Goal: Check status: Check status

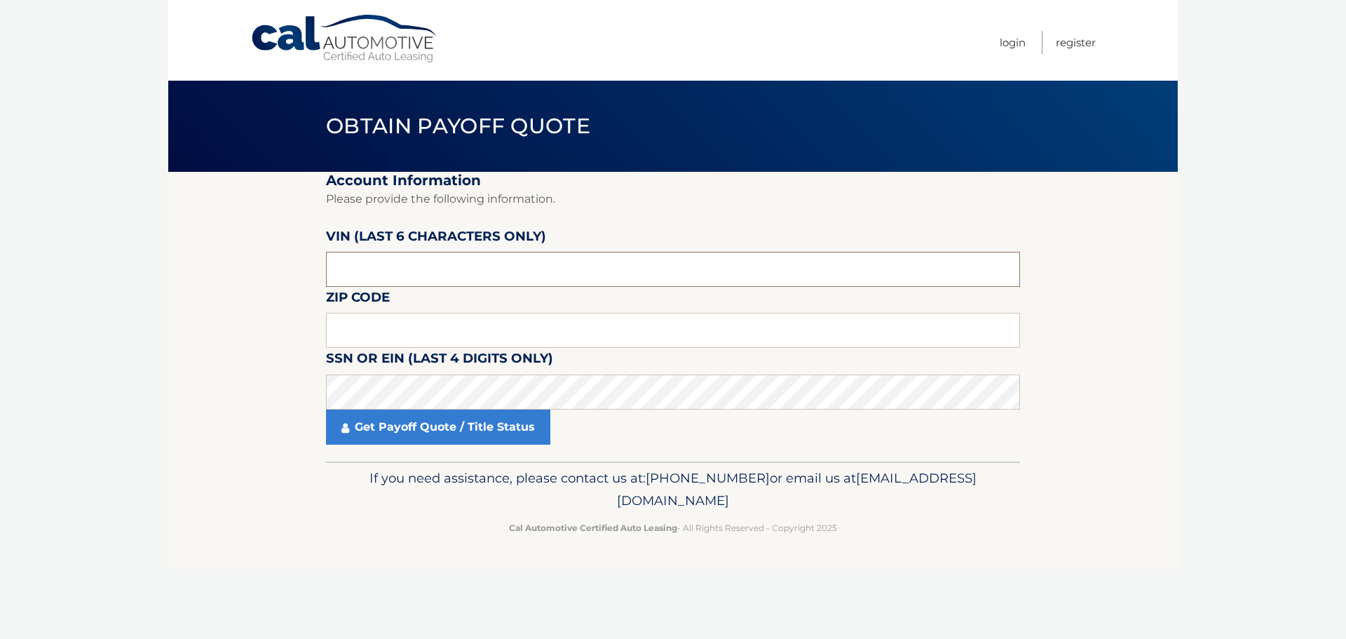
click at [402, 271] on input "text" at bounding box center [673, 269] width 694 height 35
type input "557237"
click at [377, 326] on input "text" at bounding box center [673, 330] width 694 height 35
type input "33064"
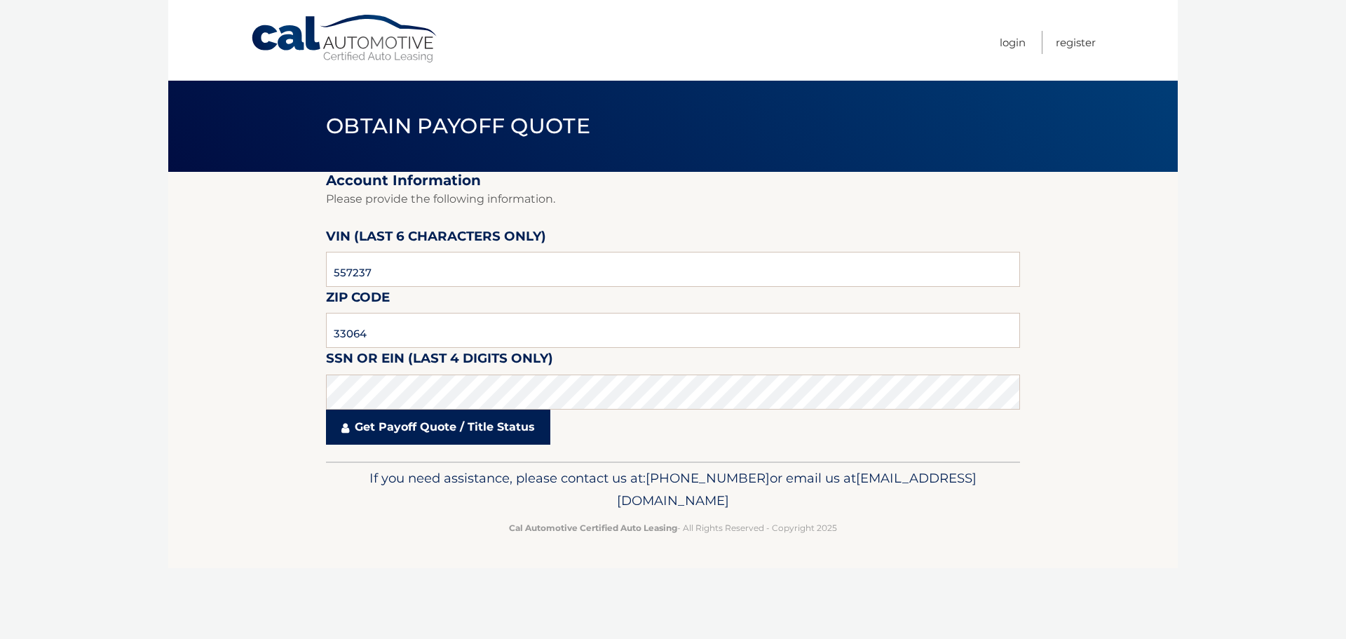
click at [402, 416] on link "Get Payoff Quote / Title Status" at bounding box center [438, 426] width 224 height 35
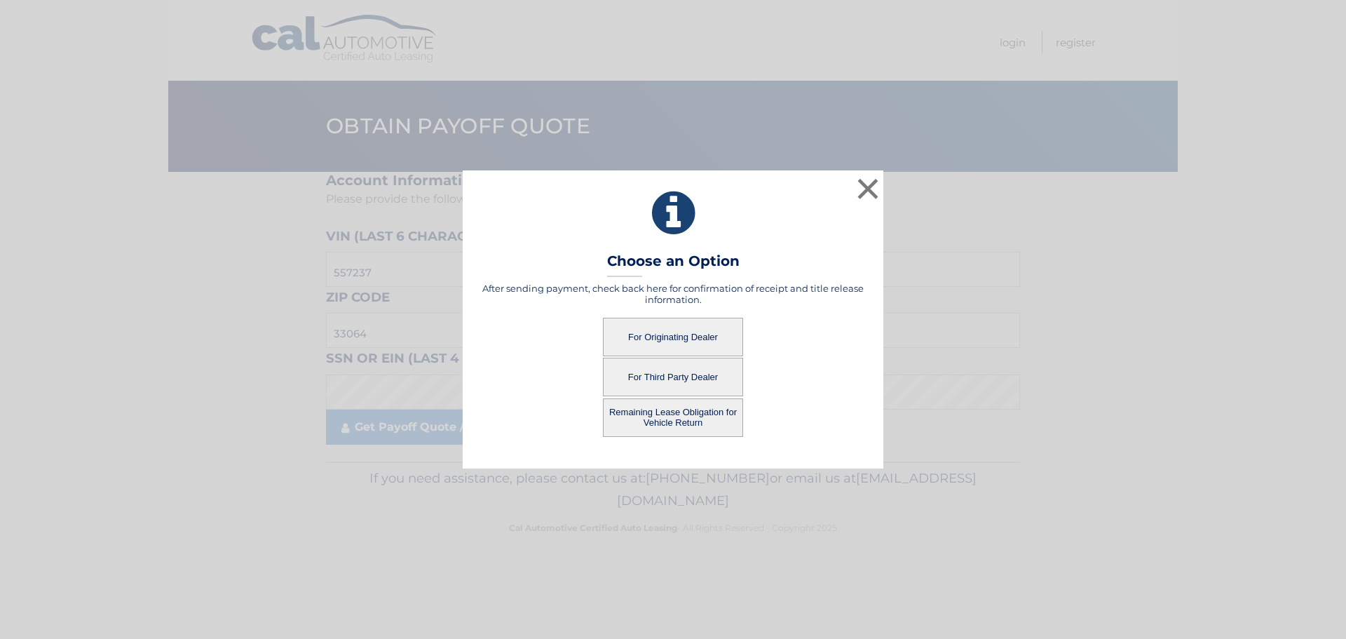
click at [703, 334] on button "For Originating Dealer" at bounding box center [673, 337] width 140 height 39
click at [660, 333] on button "For Originating Dealer" at bounding box center [673, 337] width 140 height 39
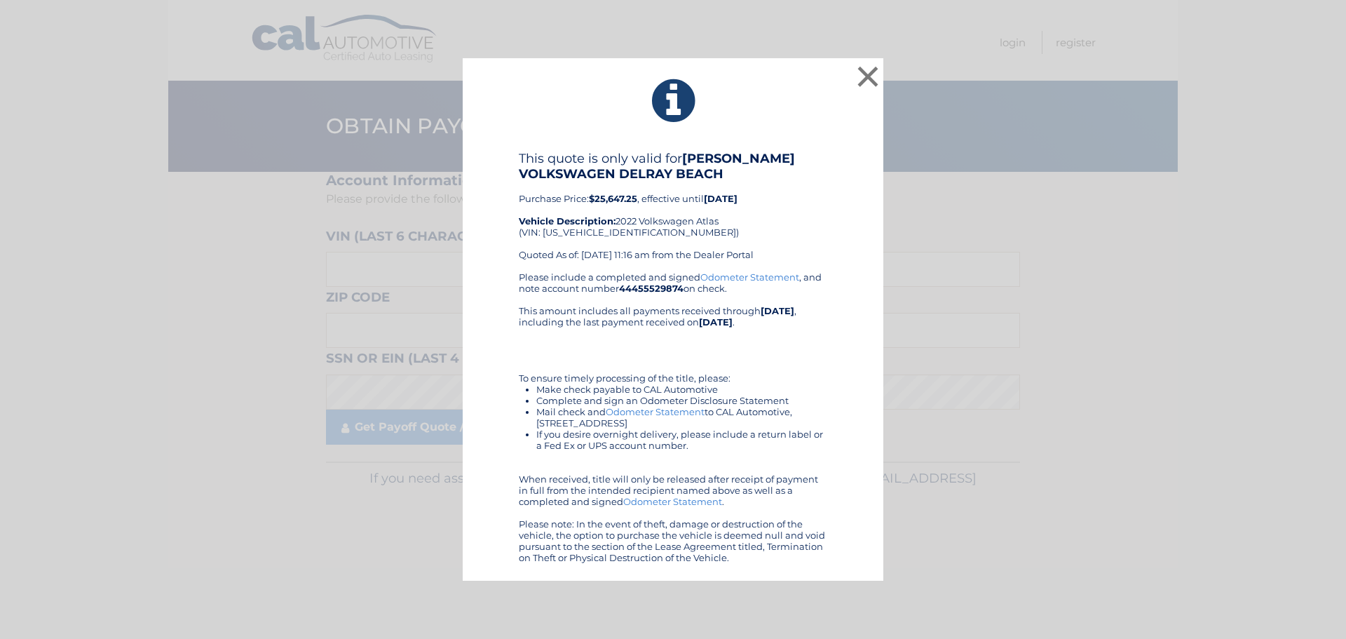
click at [750, 280] on link "Odometer Statement" at bounding box center [749, 276] width 99 height 11
click at [872, 76] on button "×" at bounding box center [868, 76] width 28 height 28
